Goal: Transaction & Acquisition: Purchase product/service

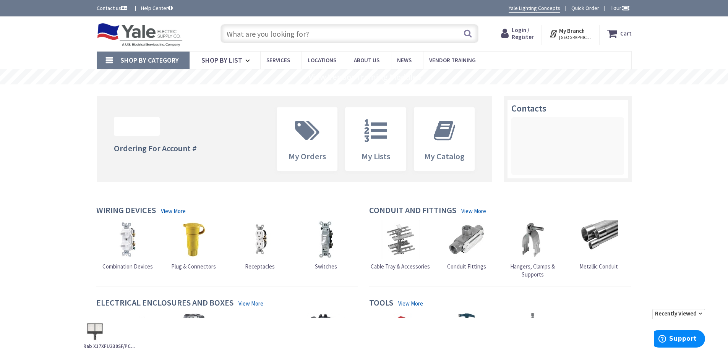
click at [317, 36] on input "text" at bounding box center [349, 33] width 258 height 19
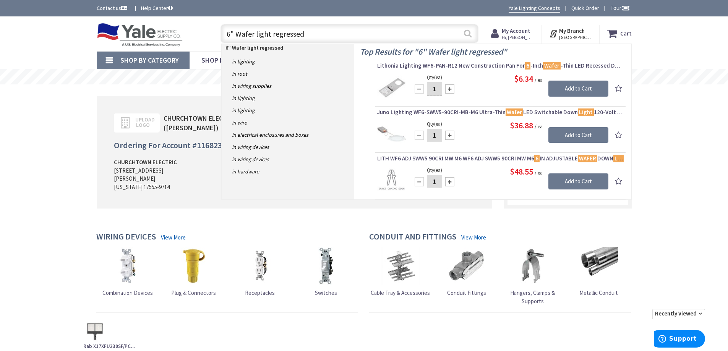
type input "6" Wafer light regressed"
click at [469, 34] on button "Search" at bounding box center [468, 33] width 10 height 17
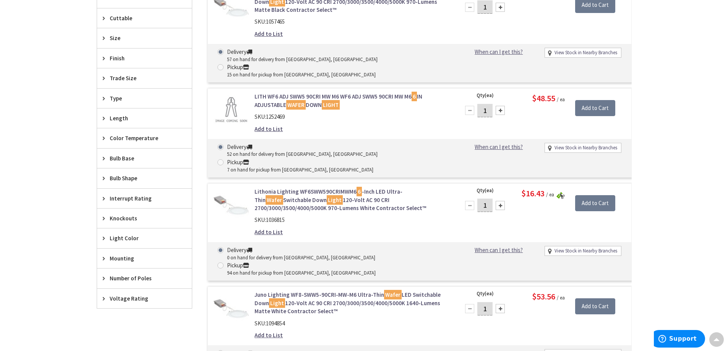
scroll to position [382, 0]
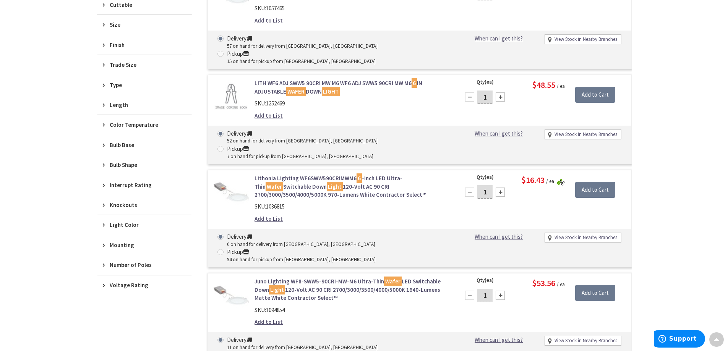
click at [338, 306] on div "SKU: 1094854" at bounding box center [351, 310] width 194 height 8
click at [236, 277] on img at bounding box center [232, 295] width 36 height 36
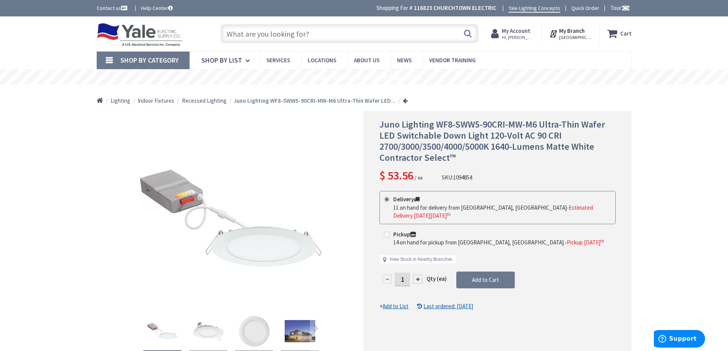
click at [260, 32] on input "text" at bounding box center [349, 33] width 258 height 19
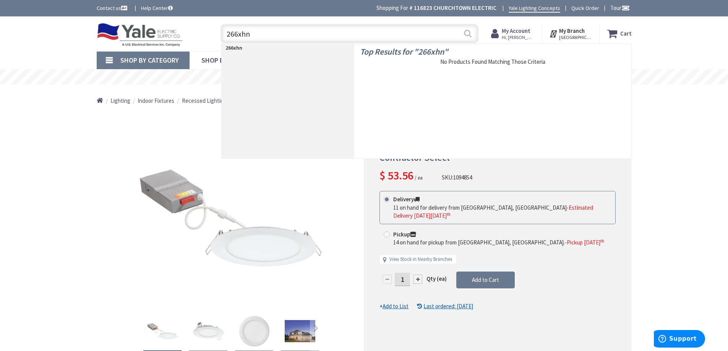
type input "266xhn"
click at [469, 34] on button "Search" at bounding box center [468, 33] width 10 height 17
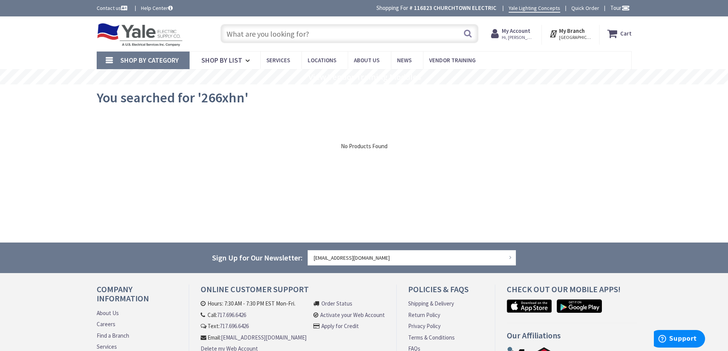
click at [231, 36] on input "text" at bounding box center [349, 33] width 258 height 19
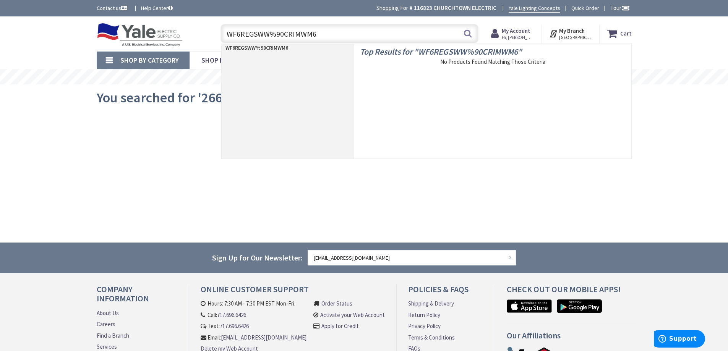
click at [275, 33] on input "WF6REGSWW%90CRIMWM6" at bounding box center [349, 33] width 258 height 19
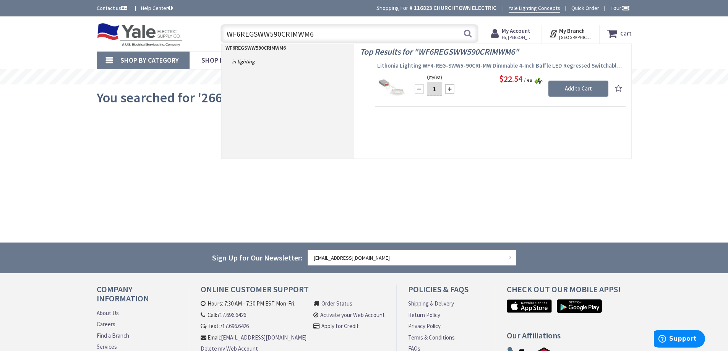
type input "WF6REGSWW590CRIMWM6"
click at [480, 64] on span "Lithonia Lighting WF4-REG-SWW5-90CRI-MW Dimmable 4-Inch Baffle LED Regressed Sw…" at bounding box center [500, 66] width 246 height 8
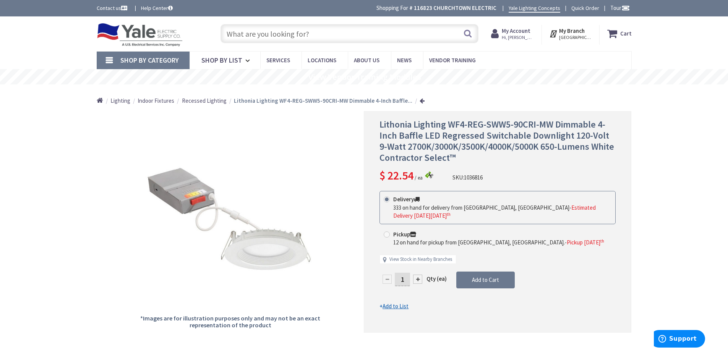
click at [243, 35] on input "text" at bounding box center [349, 33] width 258 height 19
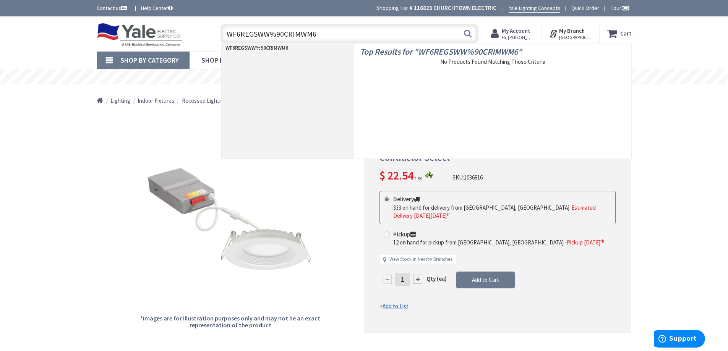
click at [275, 33] on input "WF6REGSWW%90CRIMWM6" at bounding box center [349, 33] width 258 height 19
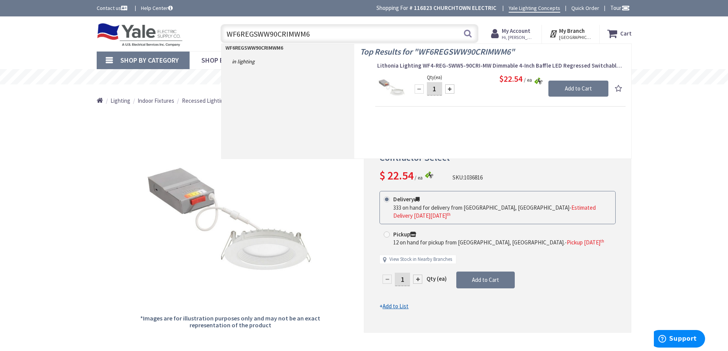
type input "WF6REGSWW590CRIMWM6"
